Goal: Browse casually: Explore the website without a specific task or goal

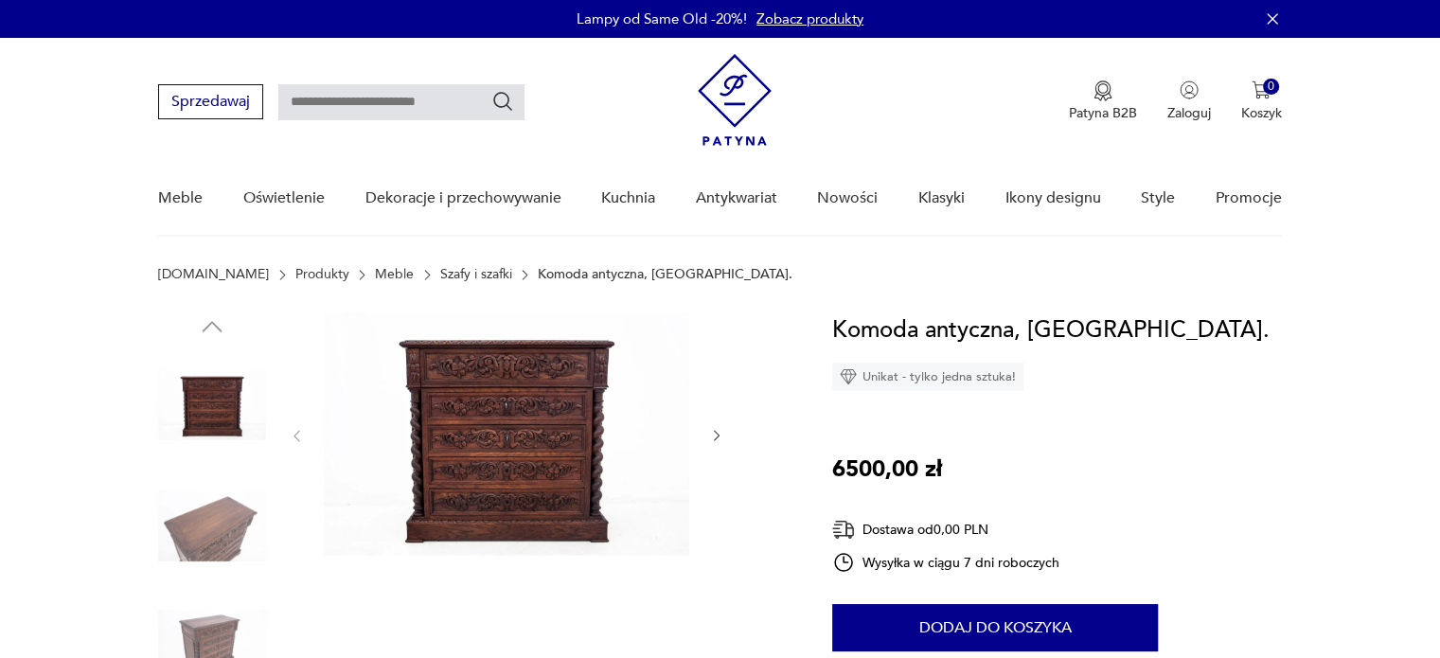
click at [545, 418] on img at bounding box center [506, 433] width 365 height 243
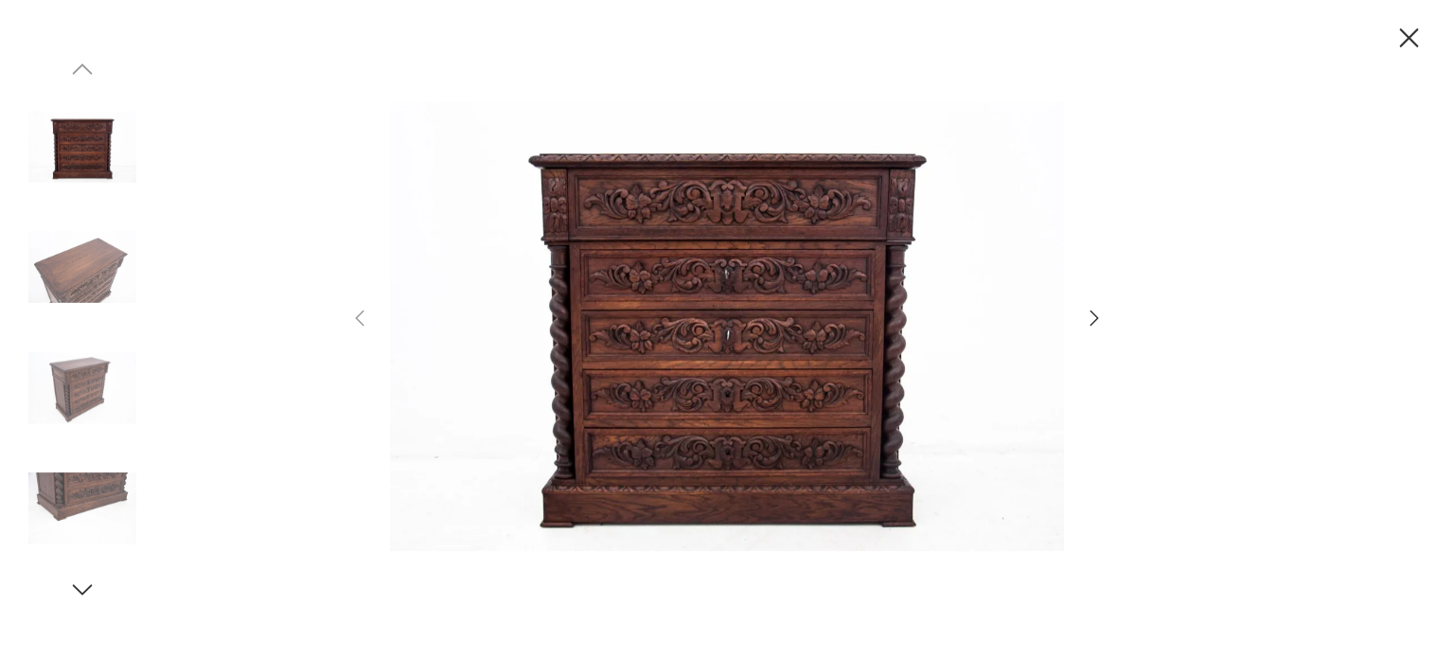
click at [68, 382] on img at bounding box center [82, 388] width 108 height 108
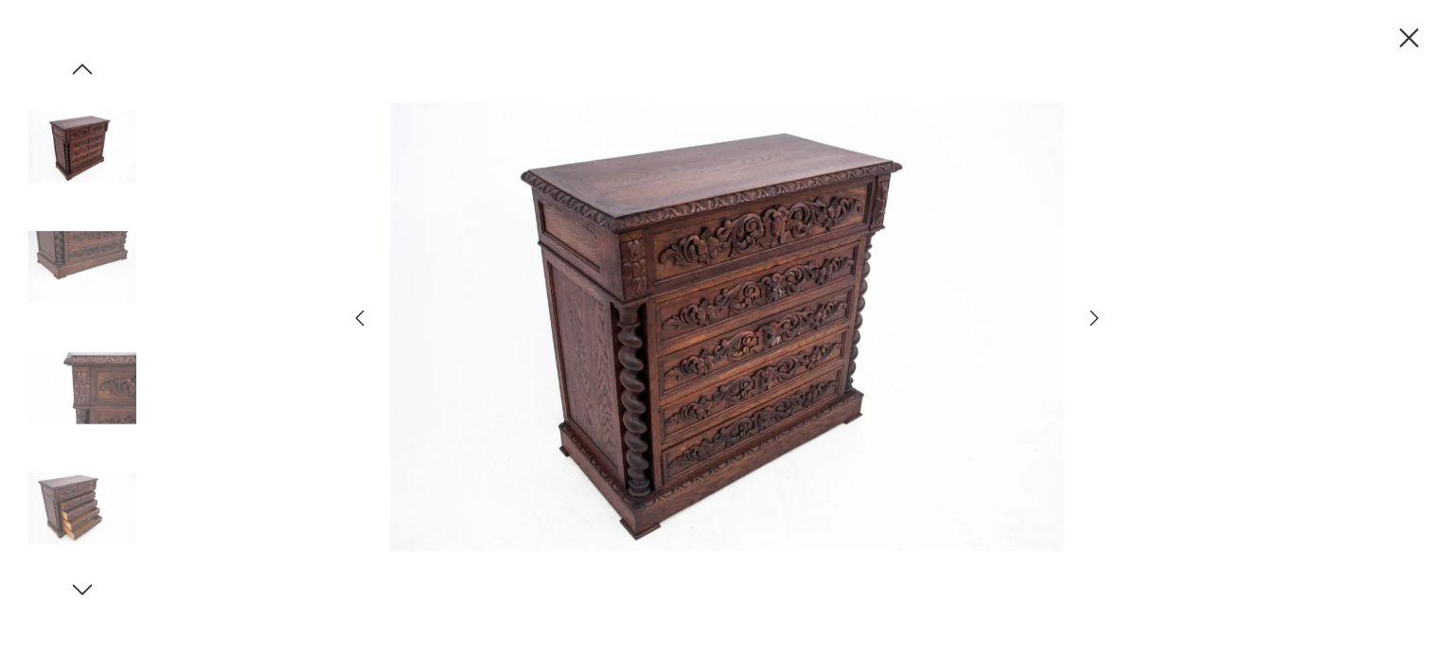
click at [95, 393] on img at bounding box center [82, 388] width 108 height 108
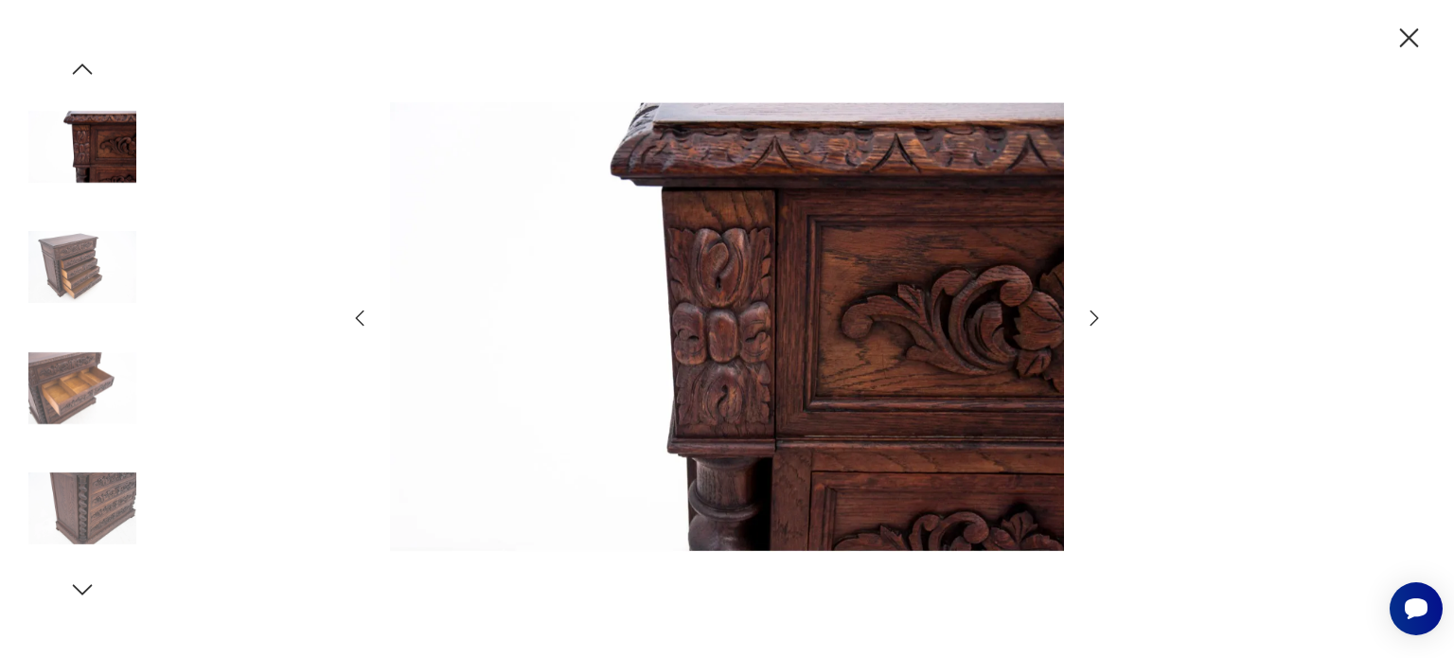
click at [80, 503] on img at bounding box center [82, 508] width 108 height 108
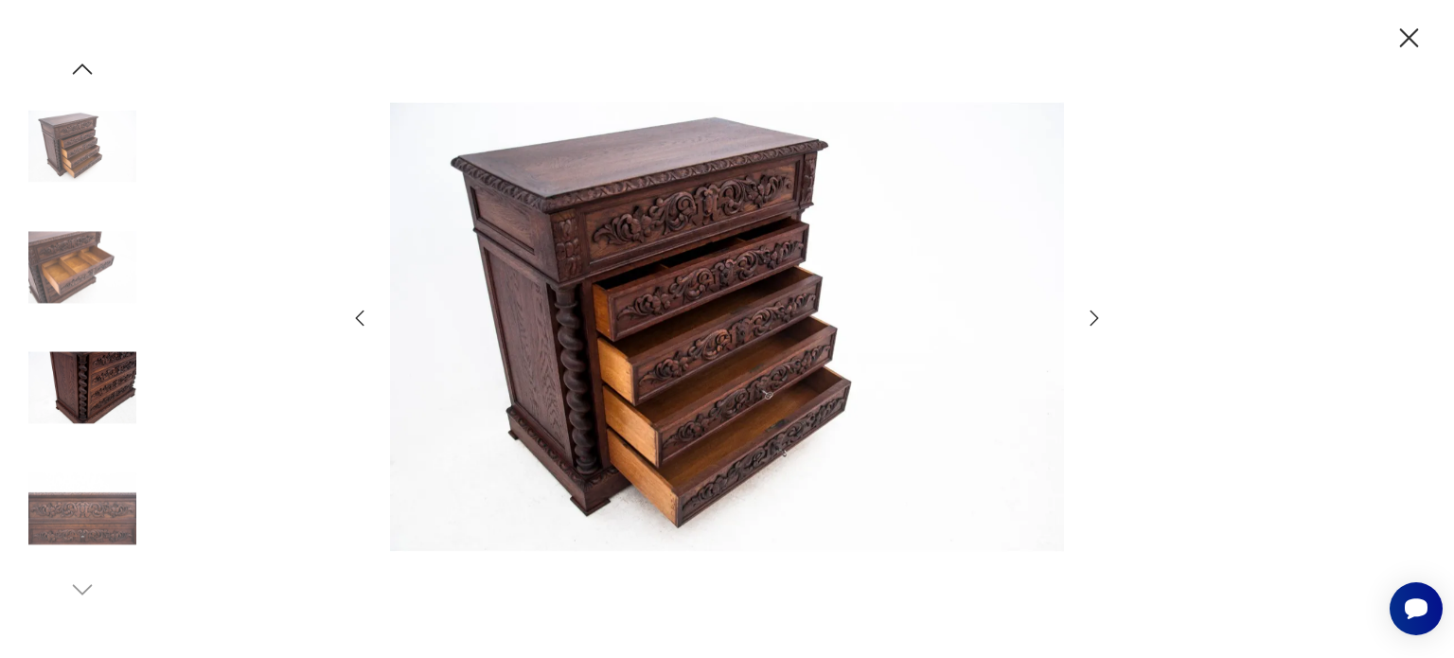
click at [83, 66] on icon "button" at bounding box center [82, 69] width 28 height 28
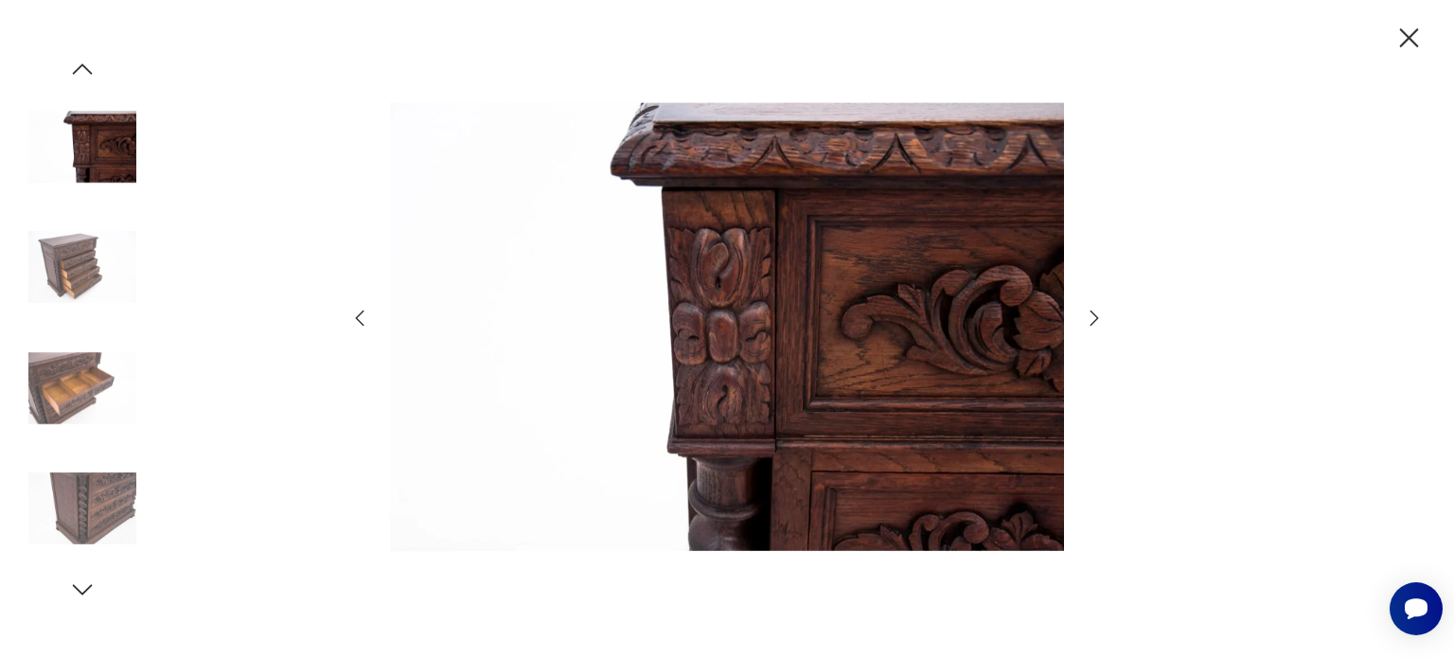
click at [83, 66] on icon "button" at bounding box center [83, 68] width 20 height 10
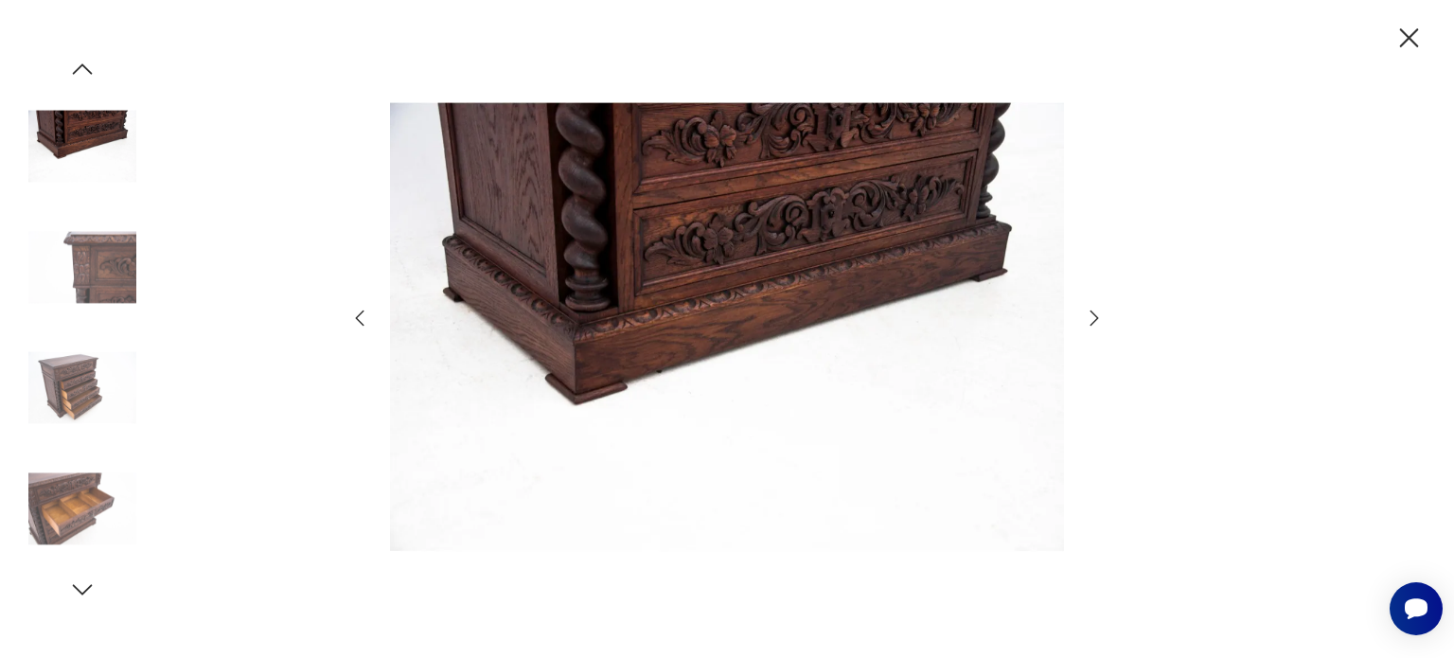
click at [83, 66] on icon "button" at bounding box center [83, 68] width 20 height 10
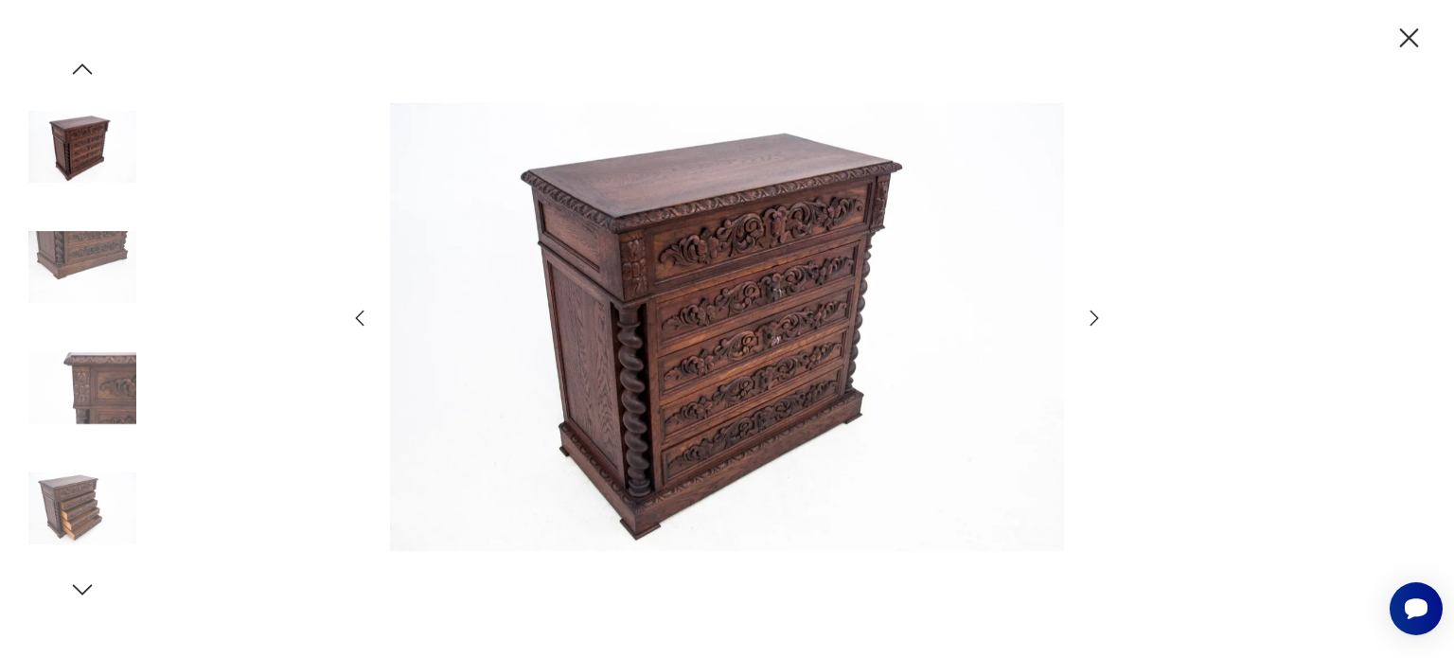
click at [83, 66] on icon "button" at bounding box center [83, 68] width 20 height 10
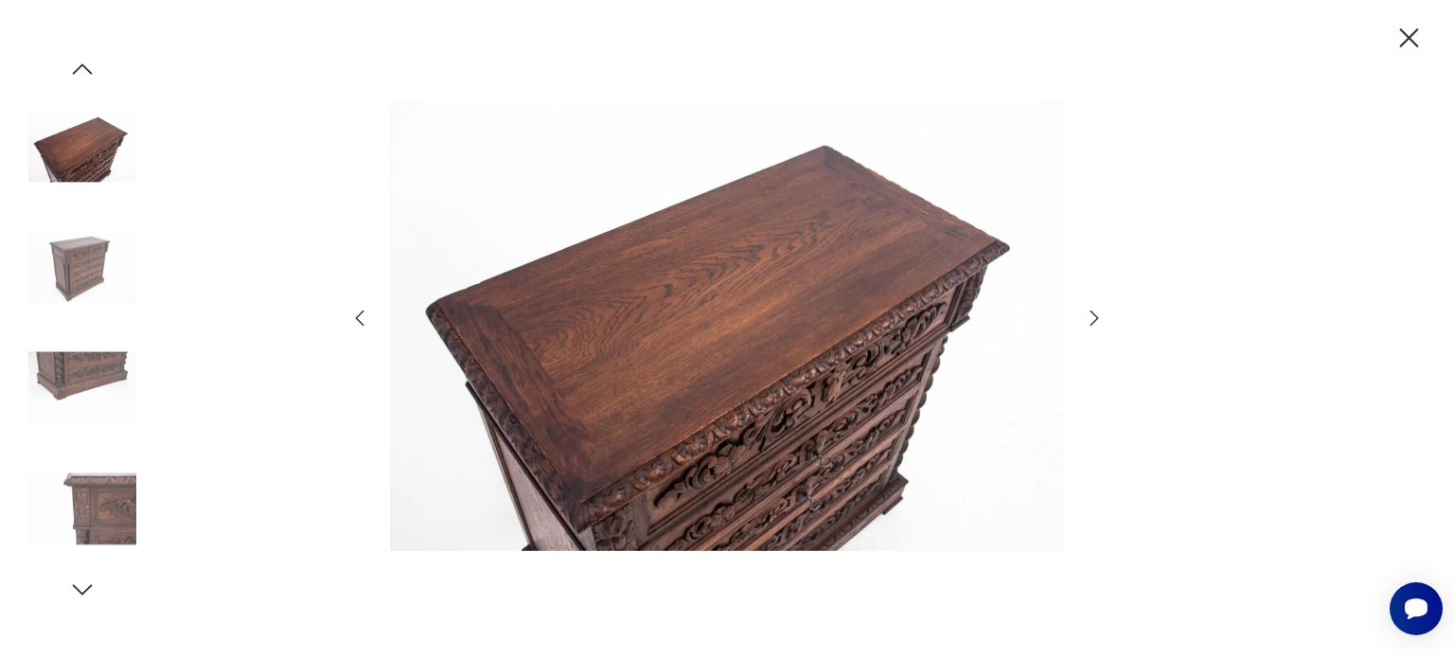
click at [83, 66] on icon "button" at bounding box center [83, 68] width 20 height 10
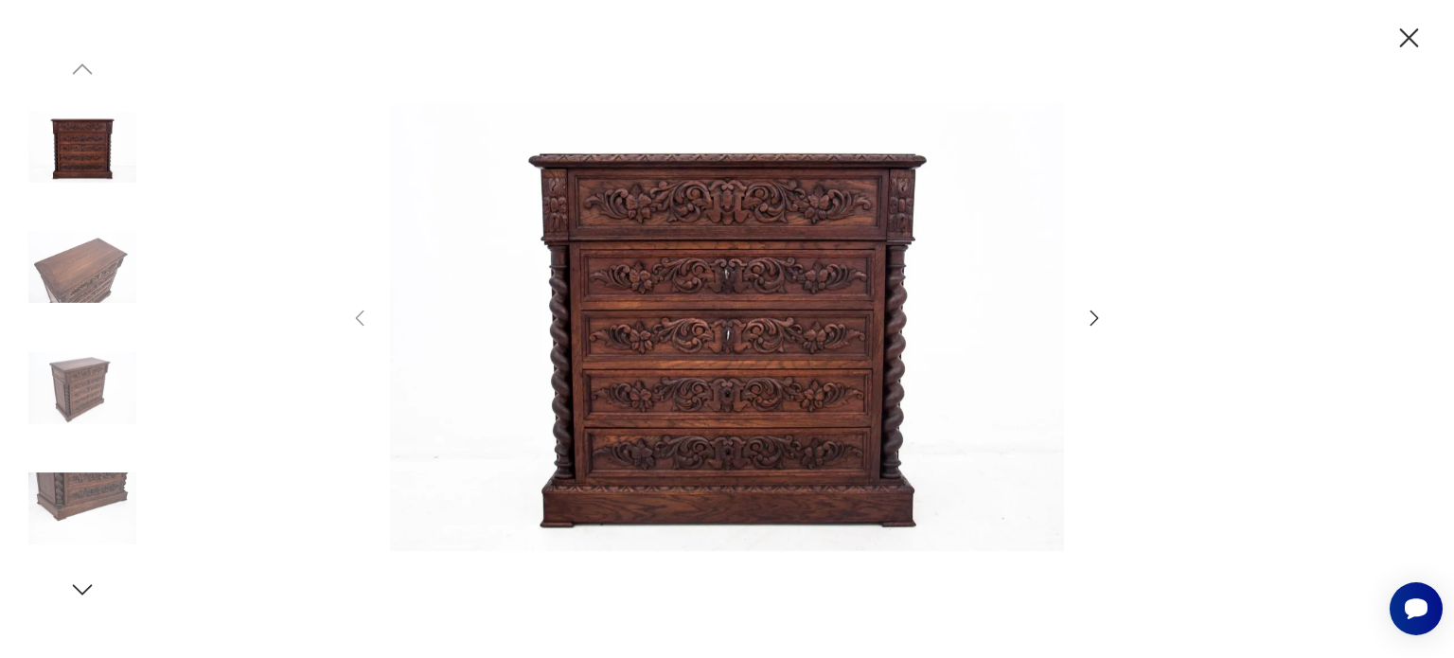
click at [1411, 43] on icon "button" at bounding box center [1409, 38] width 33 height 33
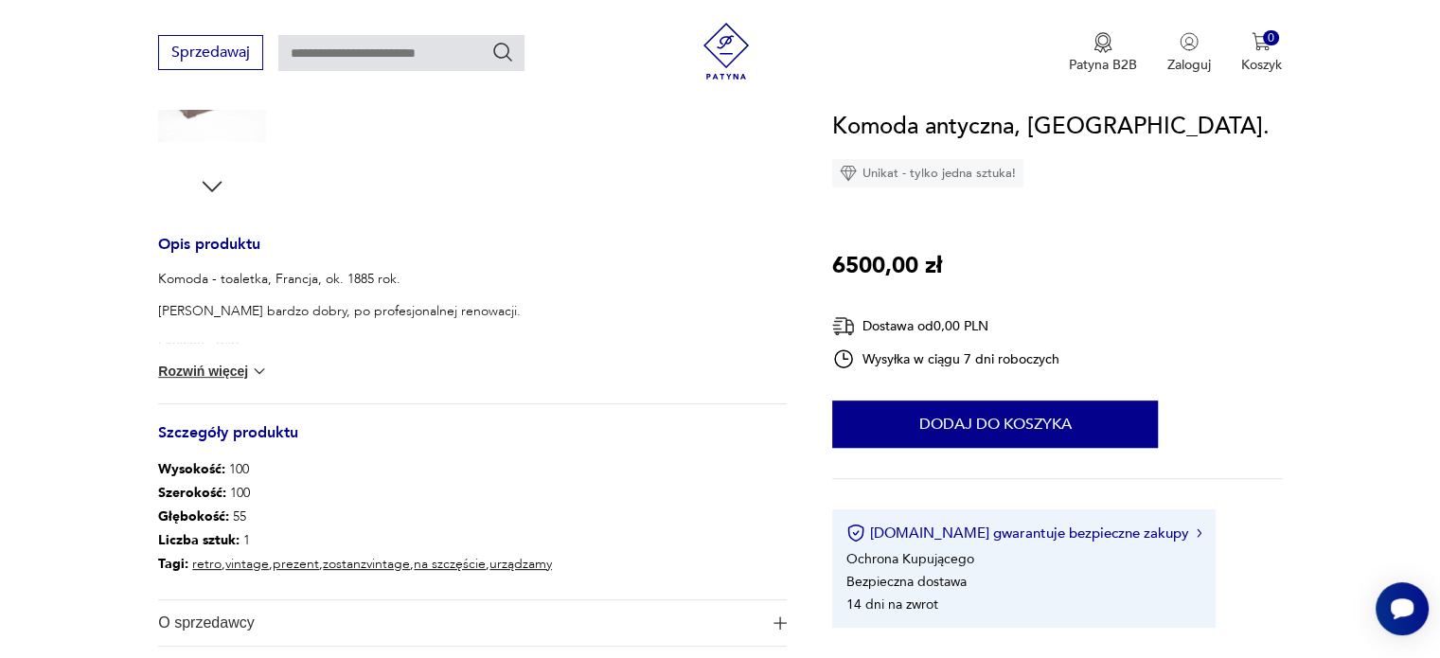
scroll to position [663, 0]
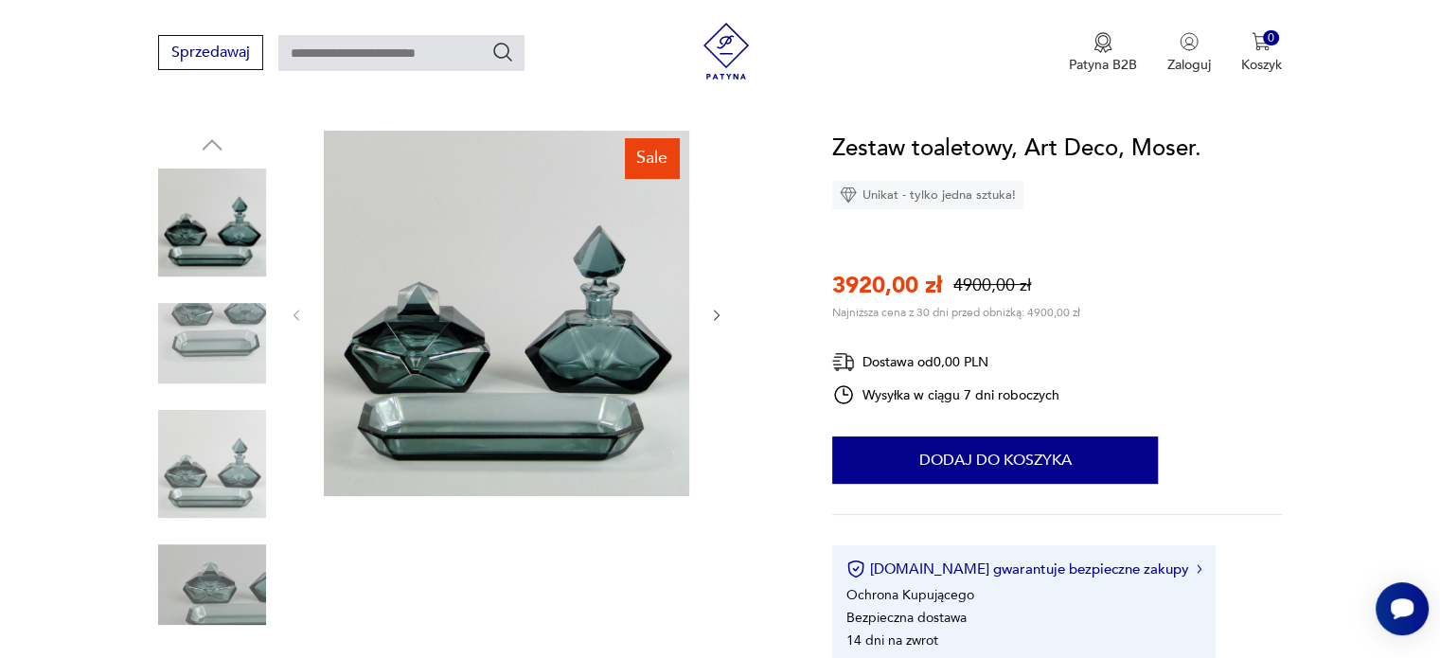
scroll to position [189, 0]
